Goal: Task Accomplishment & Management: Use online tool/utility

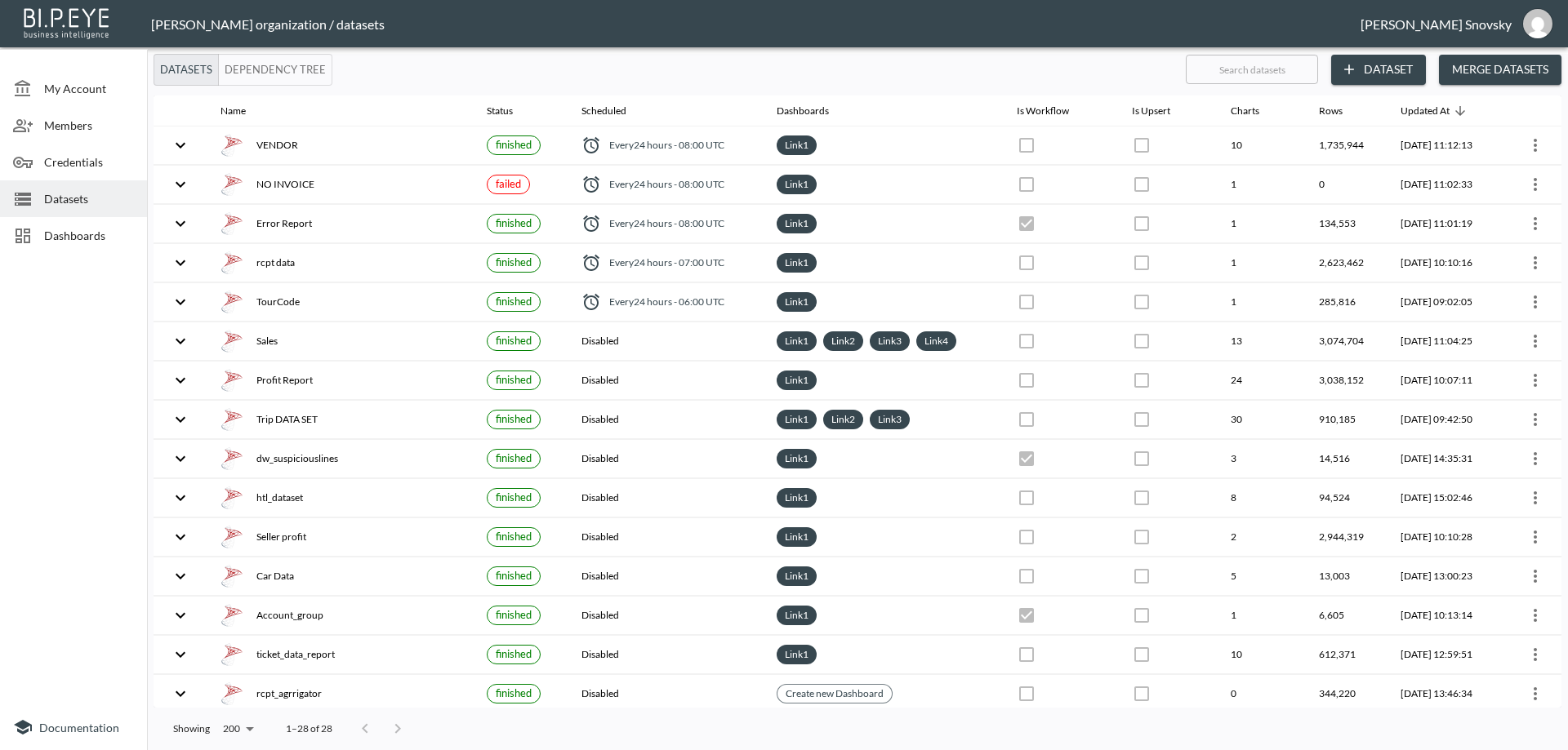
click at [40, 355] on div at bounding box center [74, 482] width 147 height 444
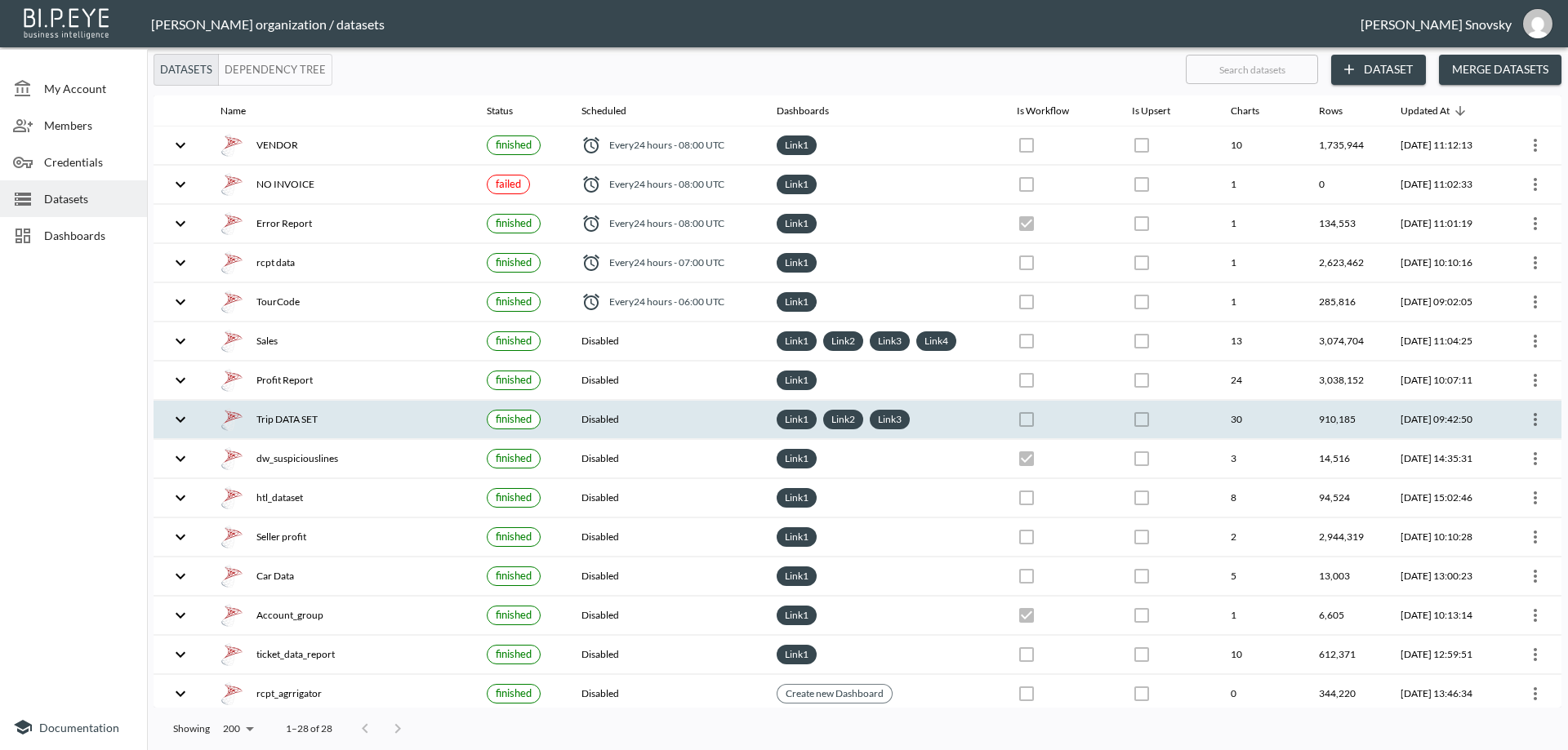
click at [333, 413] on div "Trip DATA SET" at bounding box center [340, 419] width 240 height 23
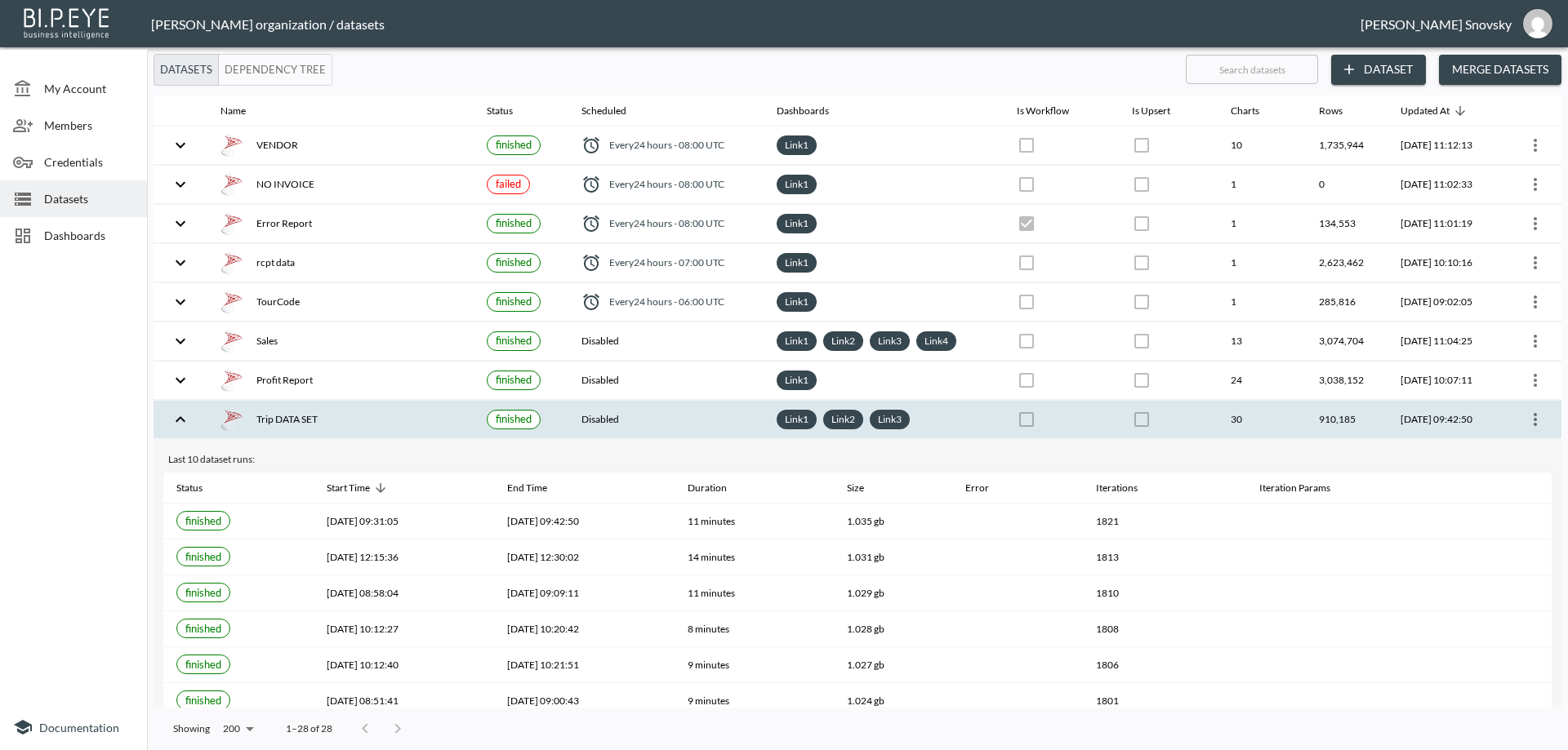
click at [1536, 429] on button "more" at bounding box center [1535, 419] width 26 height 26
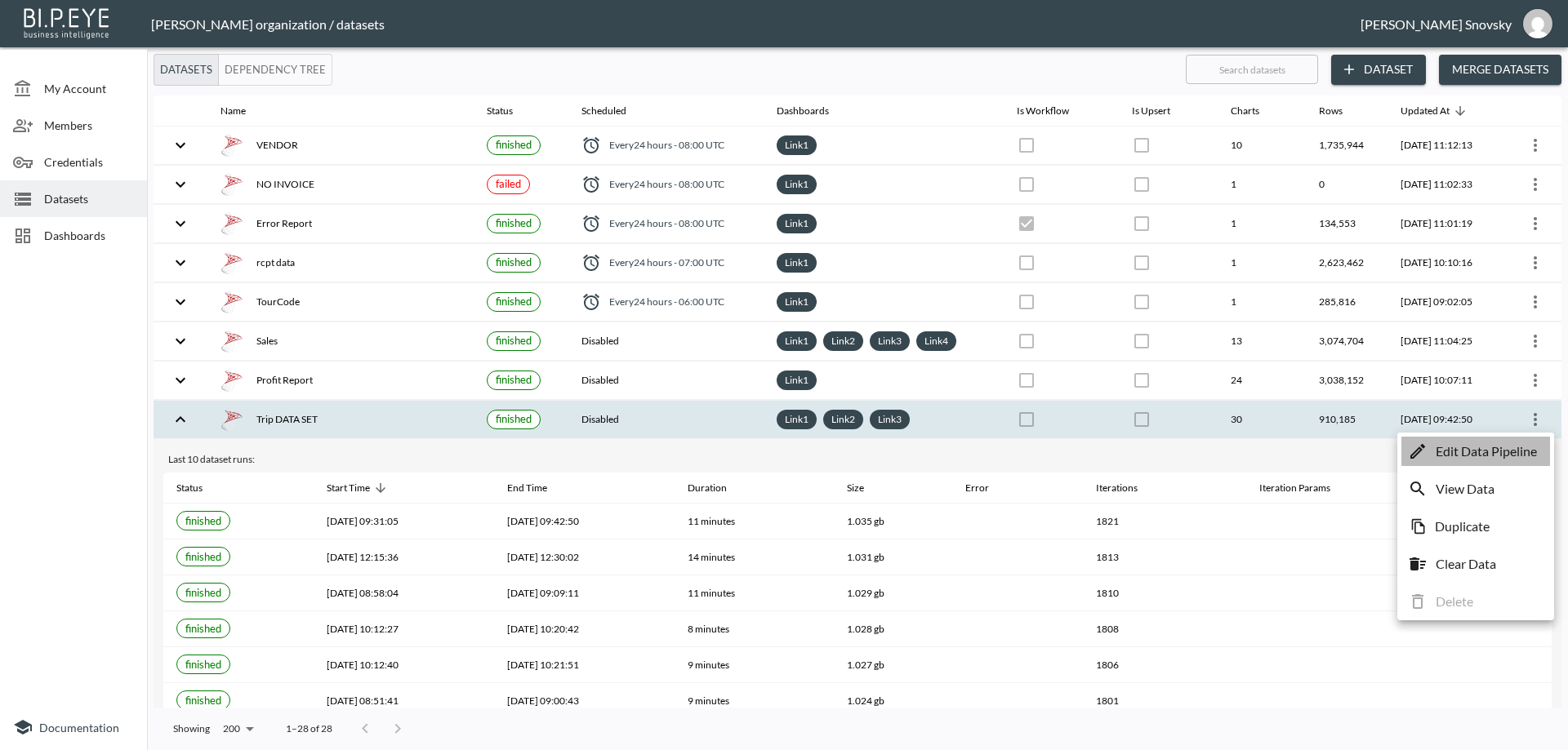
click at [1513, 457] on p "Edit Data Pipeline" at bounding box center [1486, 451] width 101 height 19
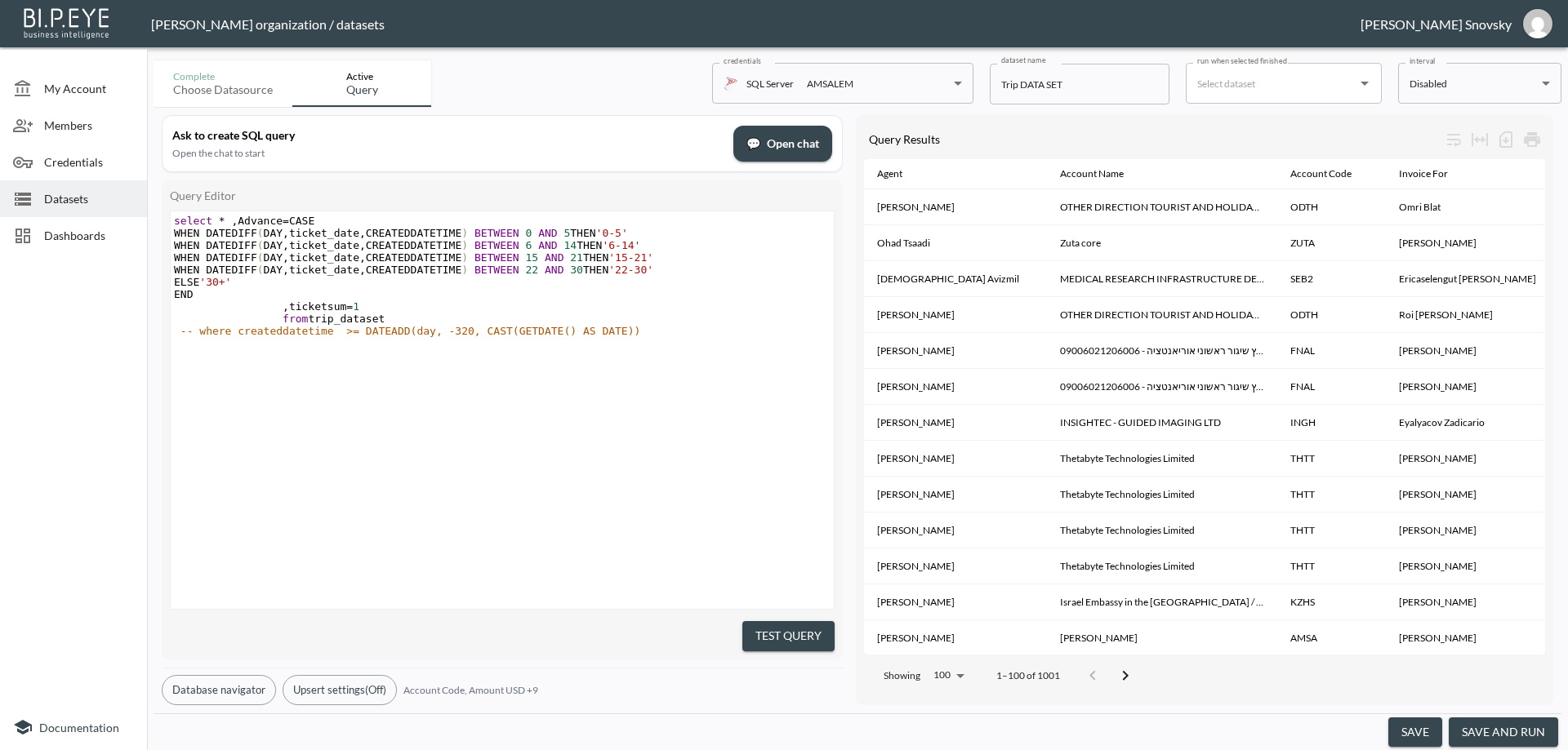
click at [1501, 721] on button "save and run" at bounding box center [1503, 733] width 109 height 30
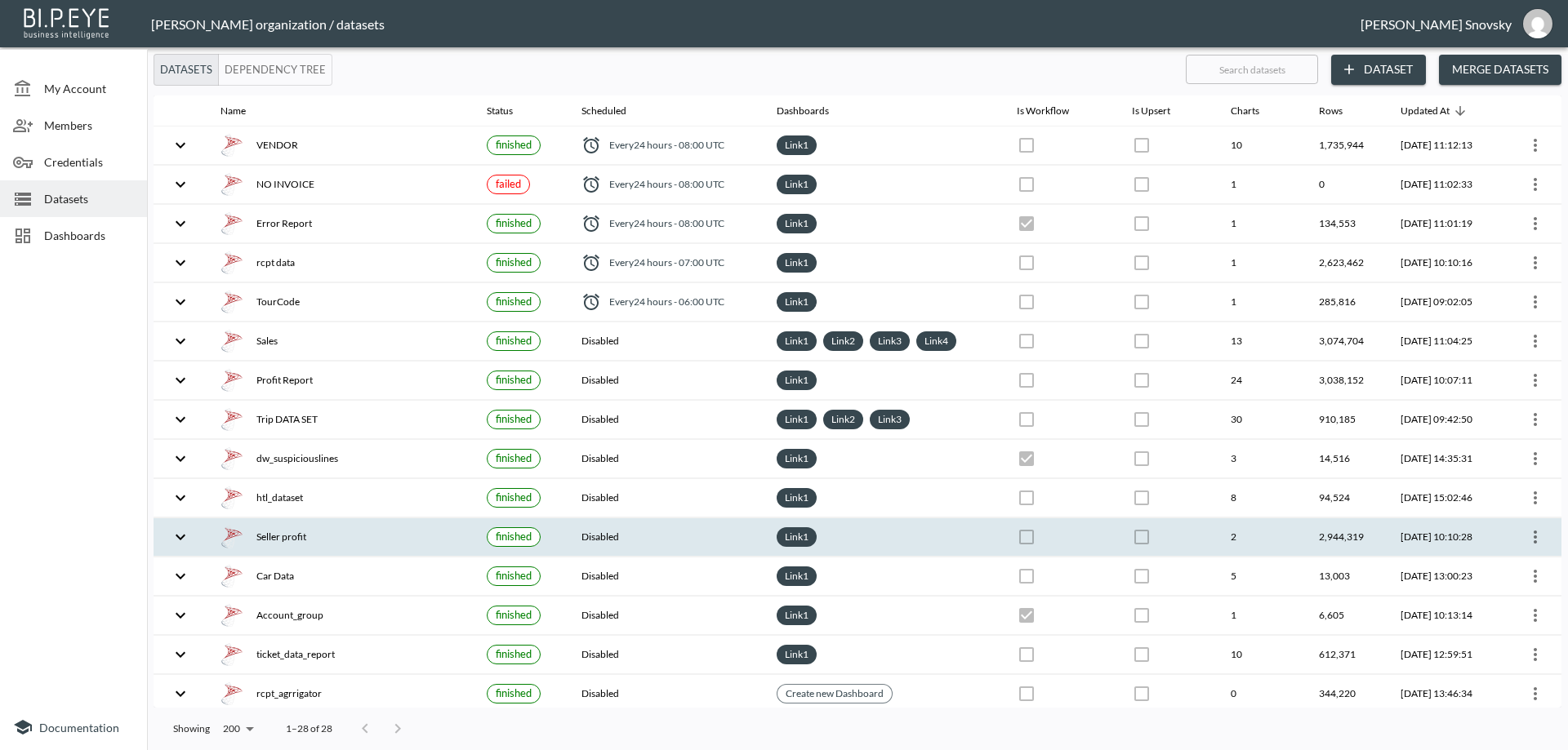
checkbox input "false"
checkbox input "true"
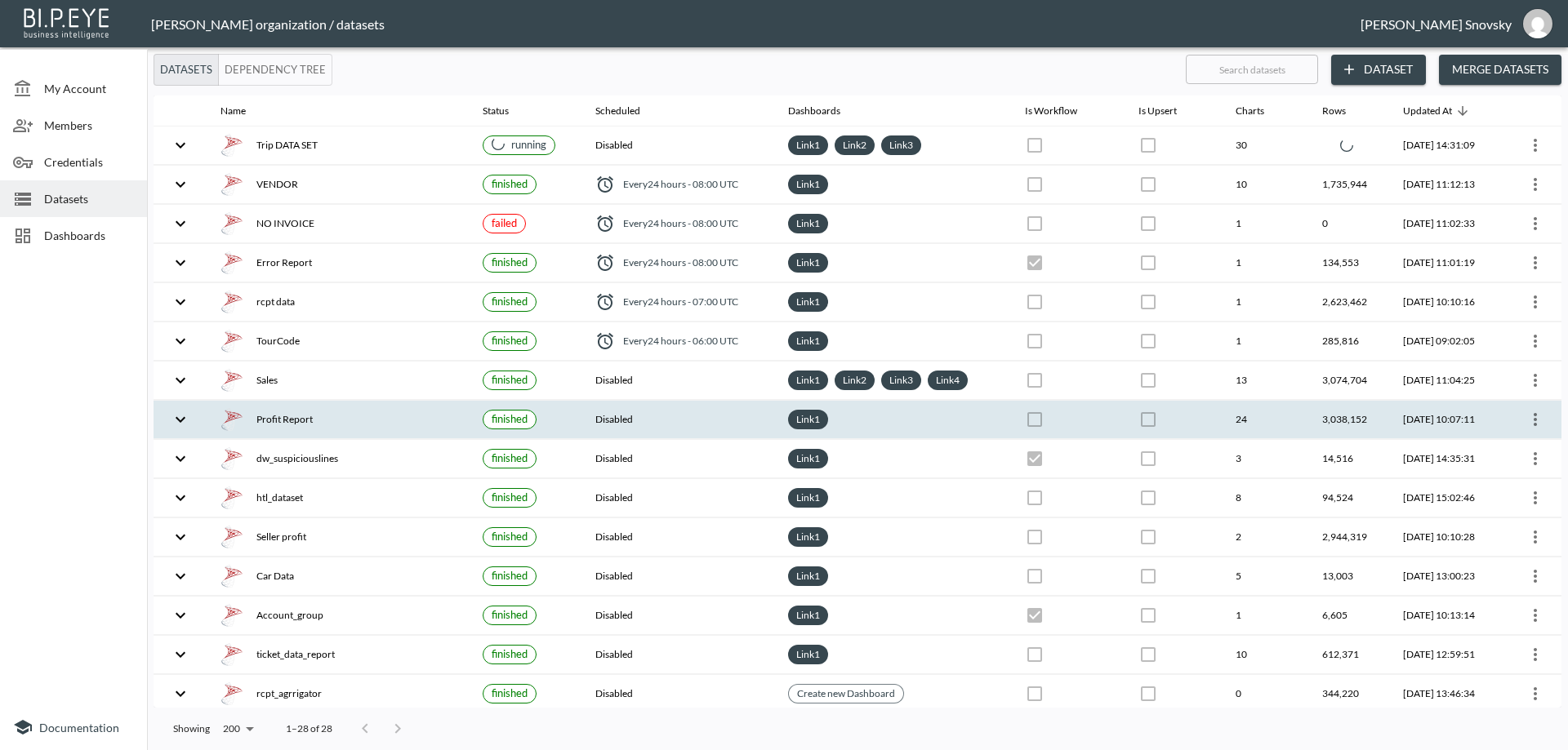
click at [311, 432] on th "Profit Report" at bounding box center [338, 420] width 262 height 39
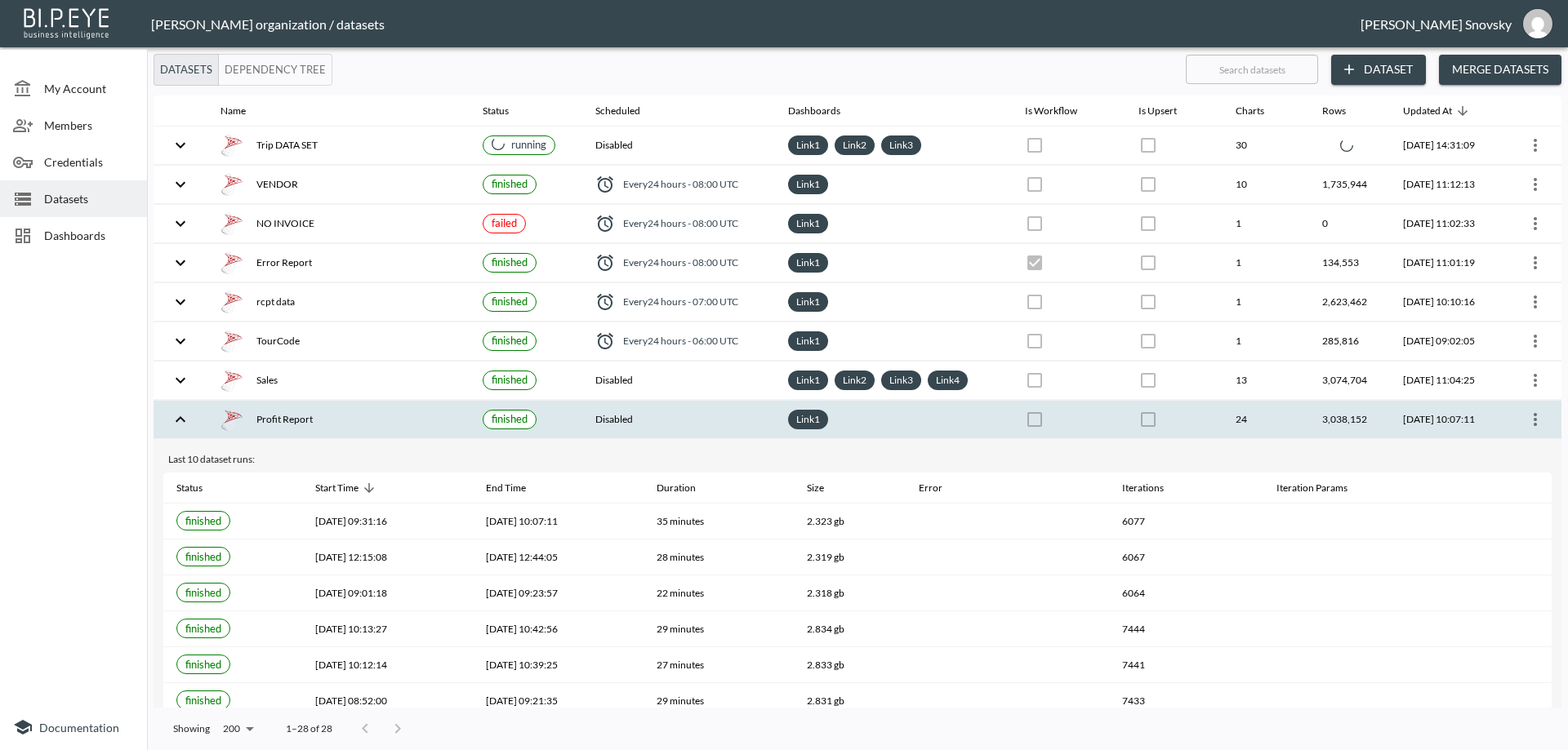
click at [1529, 420] on icon "more" at bounding box center [1534, 419] width 19 height 19
click at [1517, 449] on p "Edit Data Pipeline" at bounding box center [1486, 451] width 101 height 19
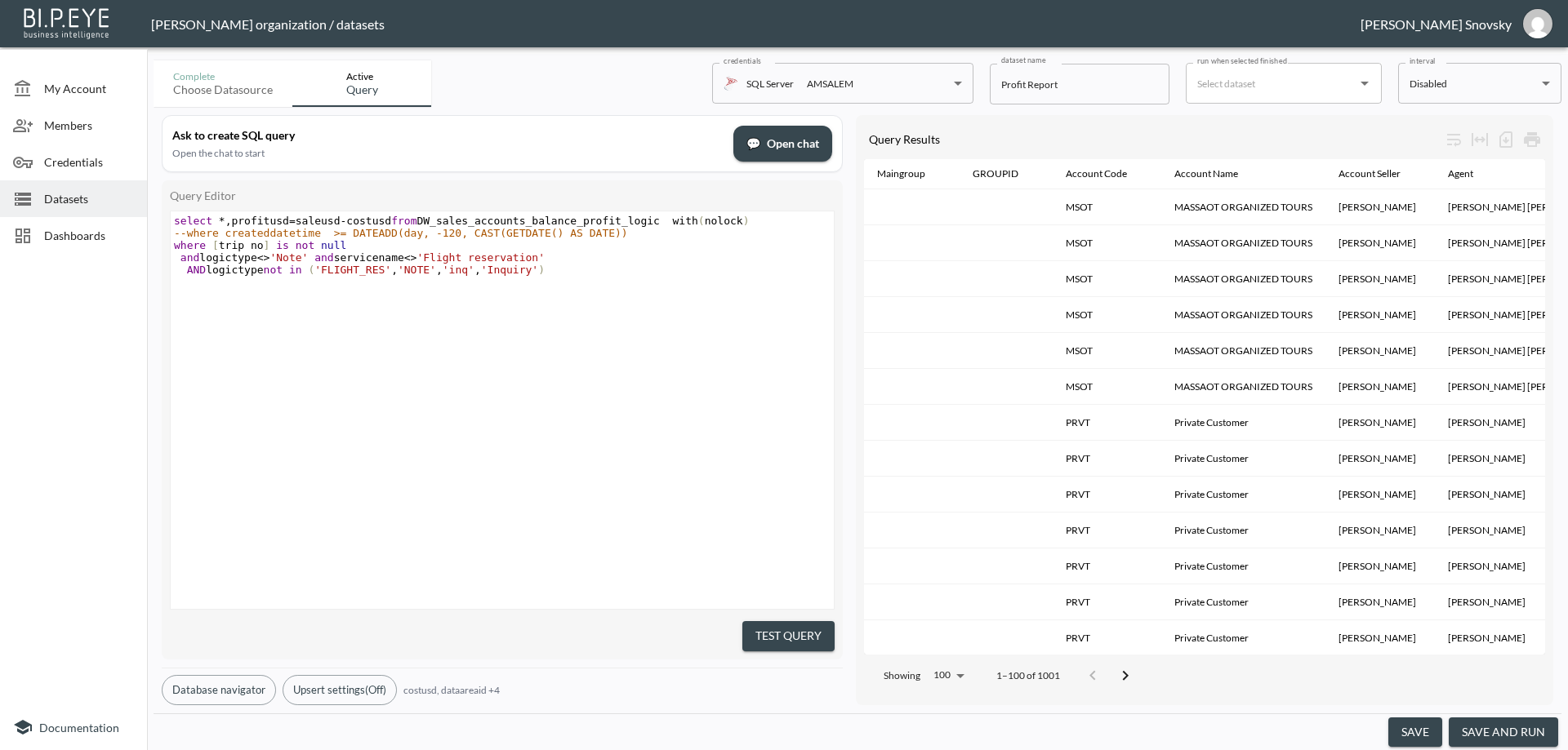
click at [1478, 732] on button "save and run" at bounding box center [1503, 733] width 109 height 30
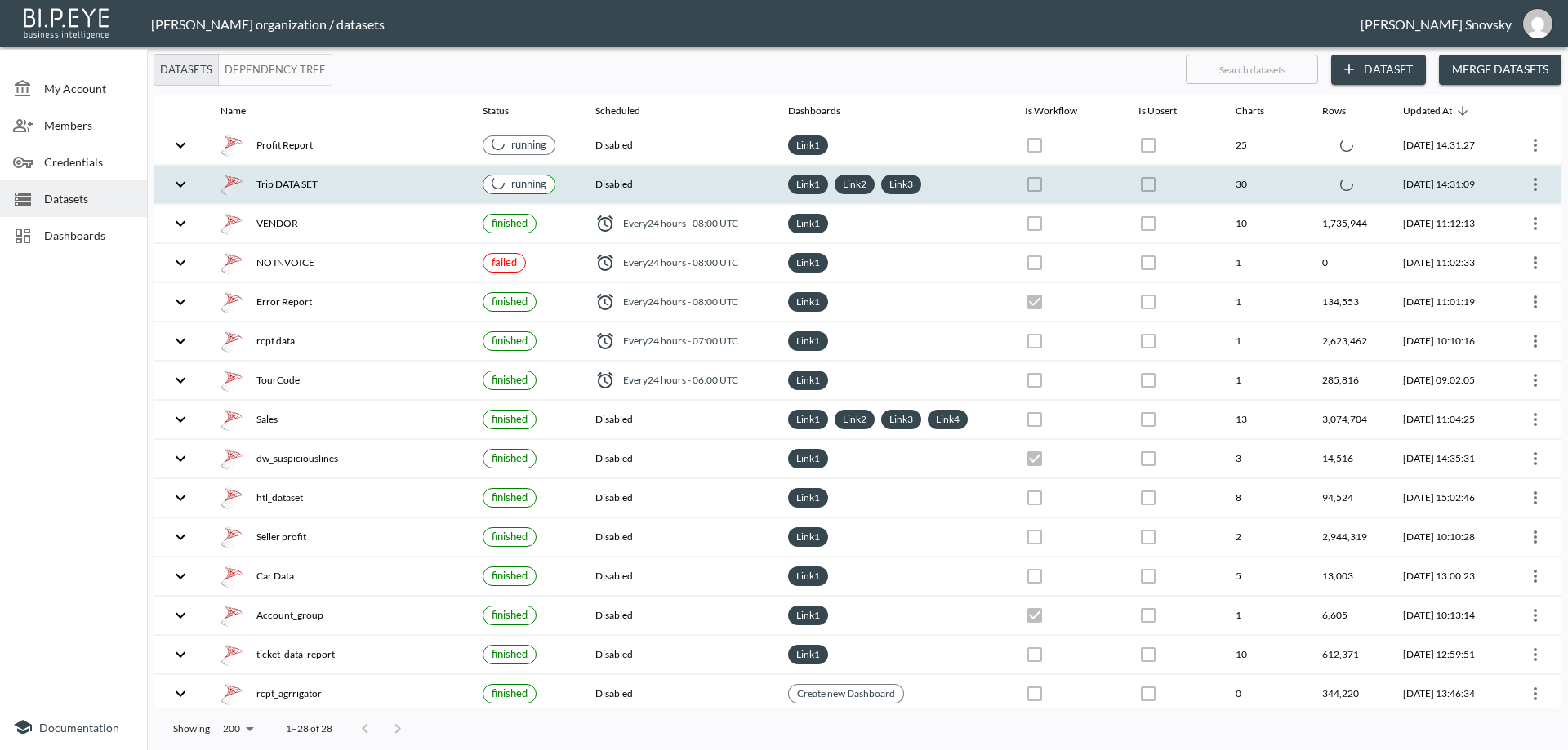
click at [392, 190] on div "Trip DATA SET" at bounding box center [338, 184] width 236 height 23
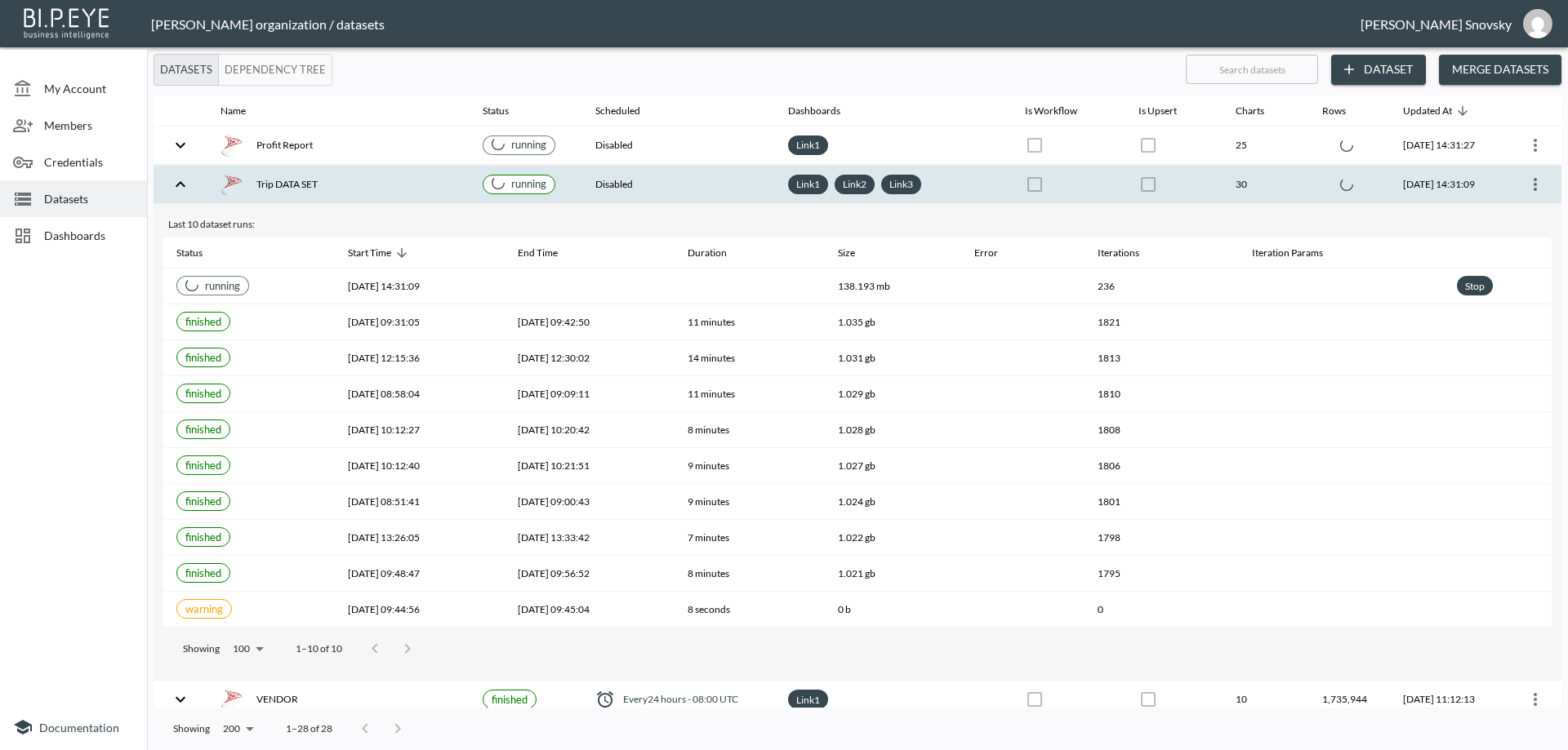
click at [392, 190] on div "Trip DATA SET" at bounding box center [338, 184] width 236 height 23
